Goal: Task Accomplishment & Management: Manage account settings

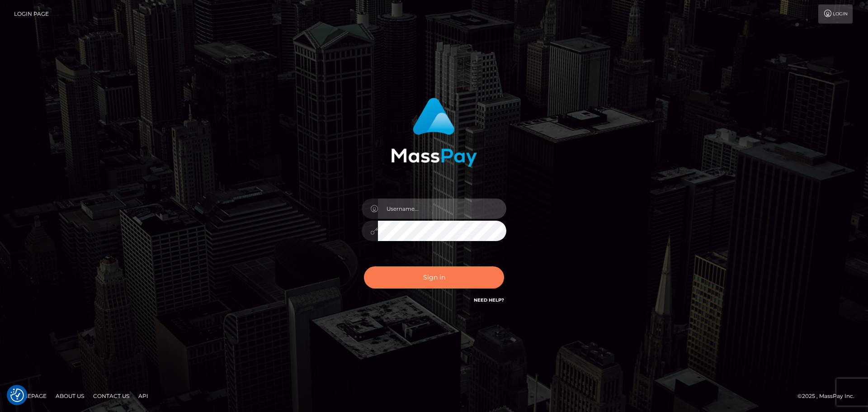
type input "Bedis"
click at [449, 288] on button "Sign in" at bounding box center [434, 277] width 140 height 22
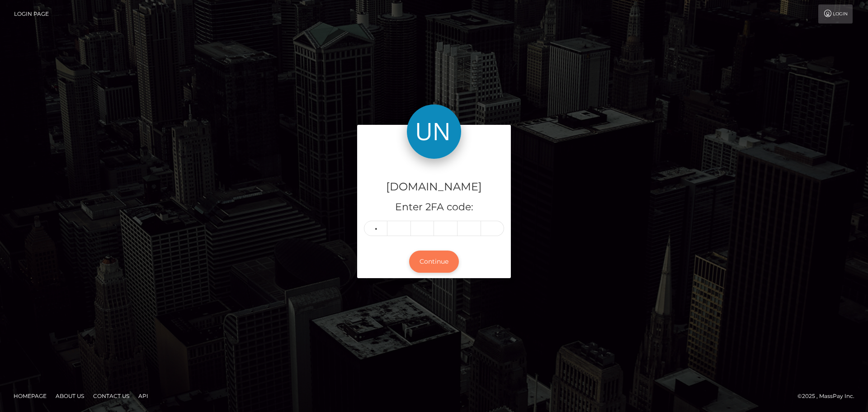
type input "7"
type input "4"
type input "9"
type input "8"
type input "2"
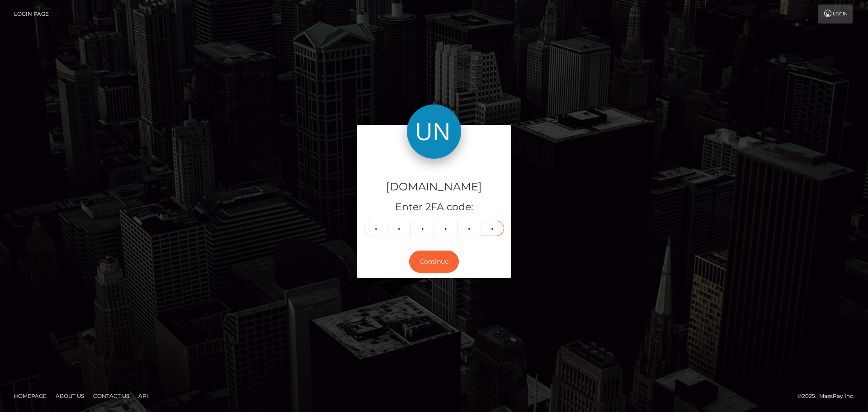
type input "3"
click at [411, 27] on nav "Login Page Login" at bounding box center [434, 14] width 868 height 28
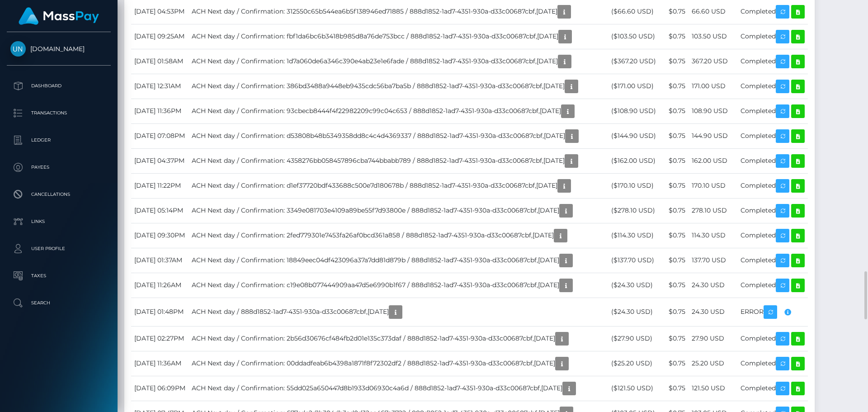
scroll to position [1945, 0]
